Goal: Communication & Community: Answer question/provide support

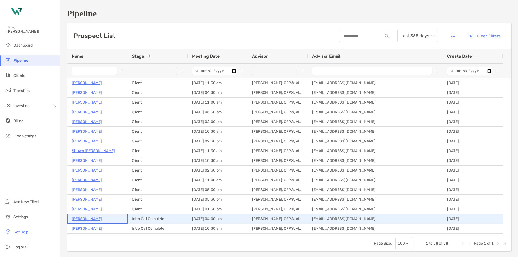
click at [80, 220] on p "[PERSON_NAME]" at bounding box center [87, 218] width 30 height 7
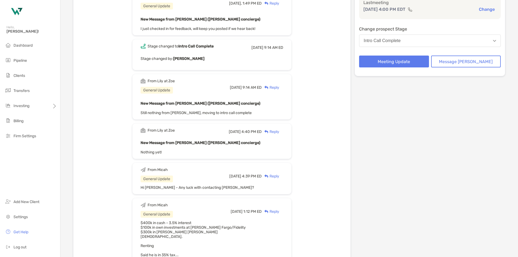
scroll to position [135, 0]
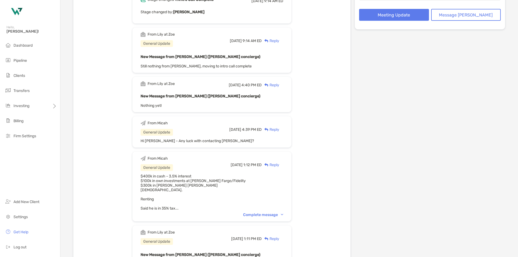
click at [256, 214] on div "Complete message" at bounding box center [263, 214] width 40 height 5
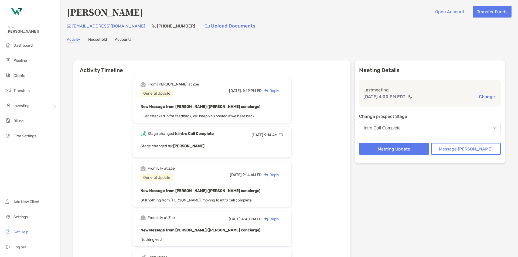
scroll to position [0, 0]
